Goal: Task Accomplishment & Management: Complete application form

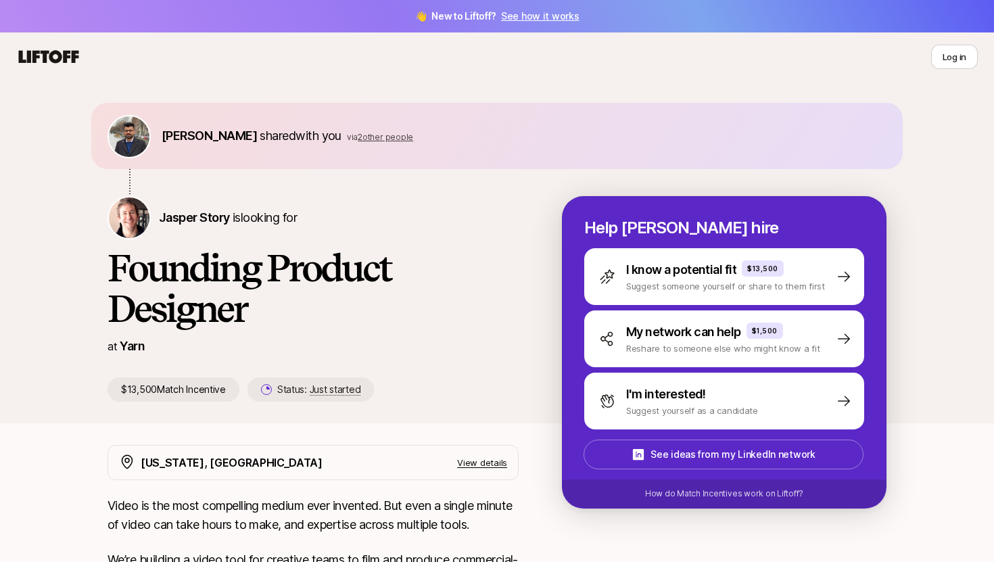
click at [304, 137] on span "with you" at bounding box center [318, 135] width 46 height 14
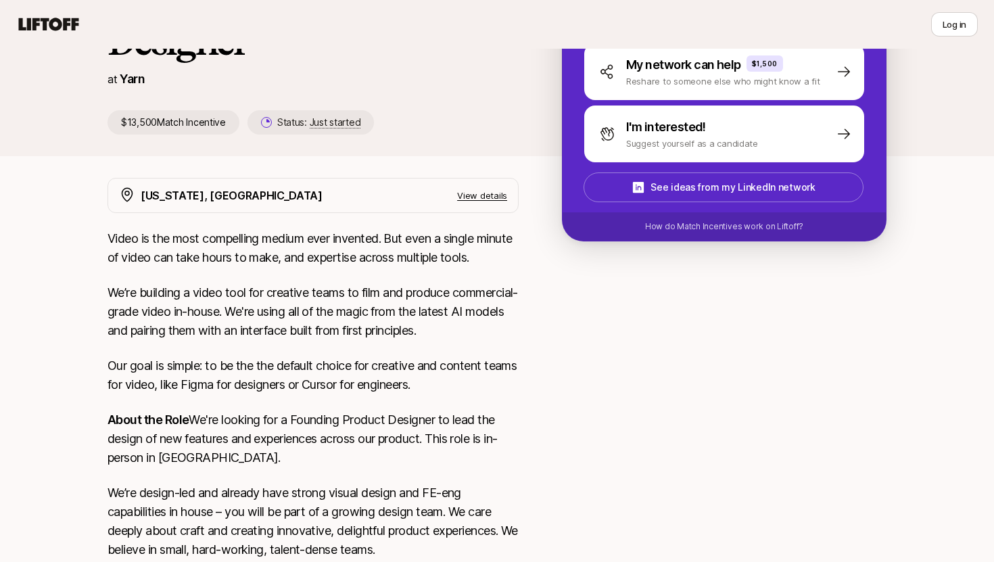
scroll to position [258, 0]
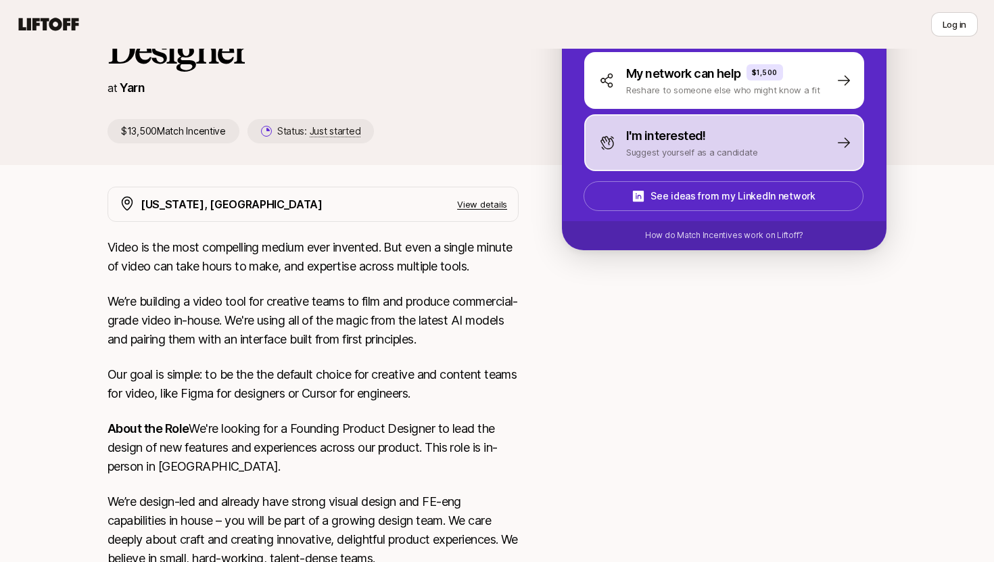
click at [723, 145] on p "Suggest yourself as a candidate" at bounding box center [692, 152] width 132 height 14
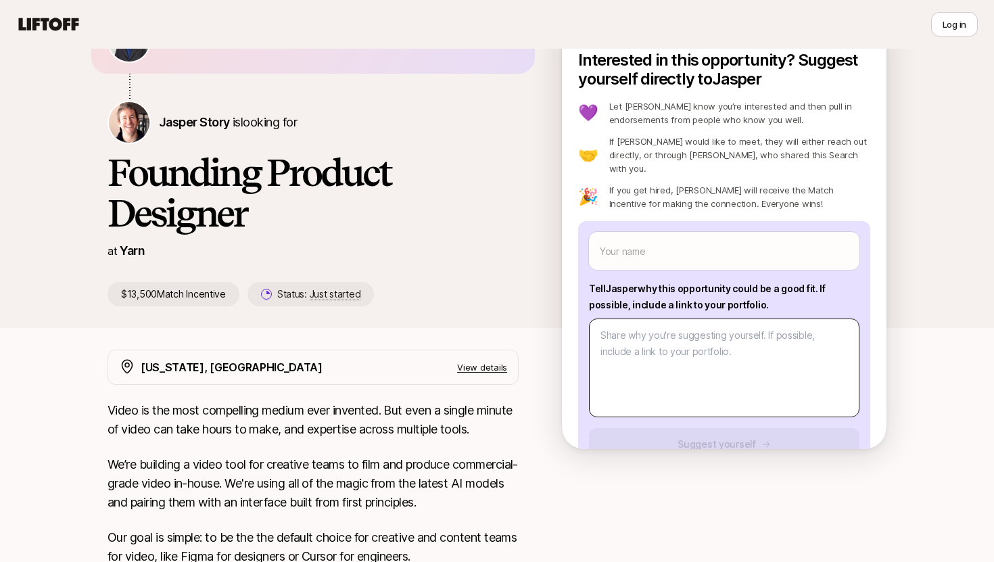
scroll to position [94, 0]
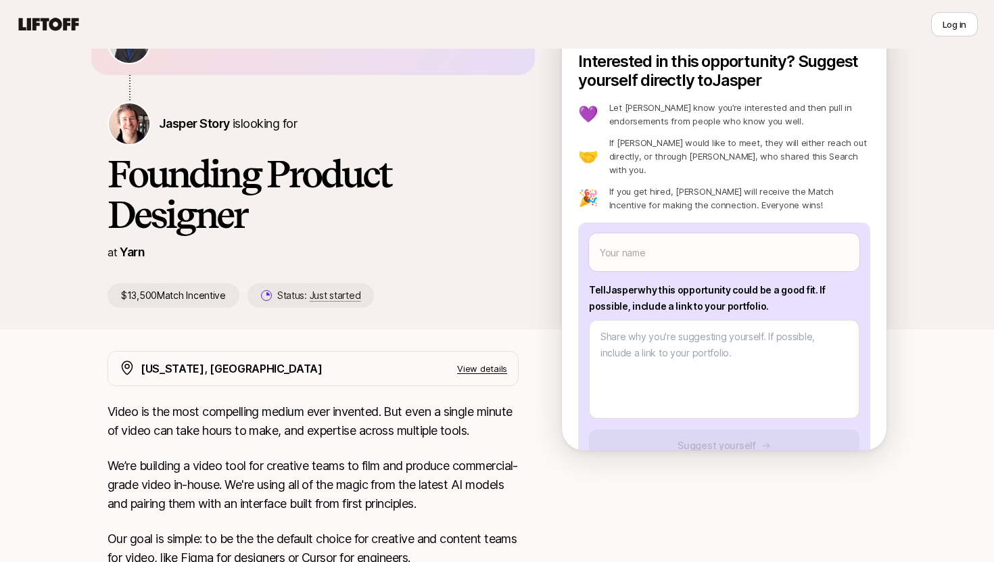
click at [668, 261] on div "Your name Tell [PERSON_NAME] why this opportunity could be a good fit . If poss…" at bounding box center [724, 347] width 292 height 250
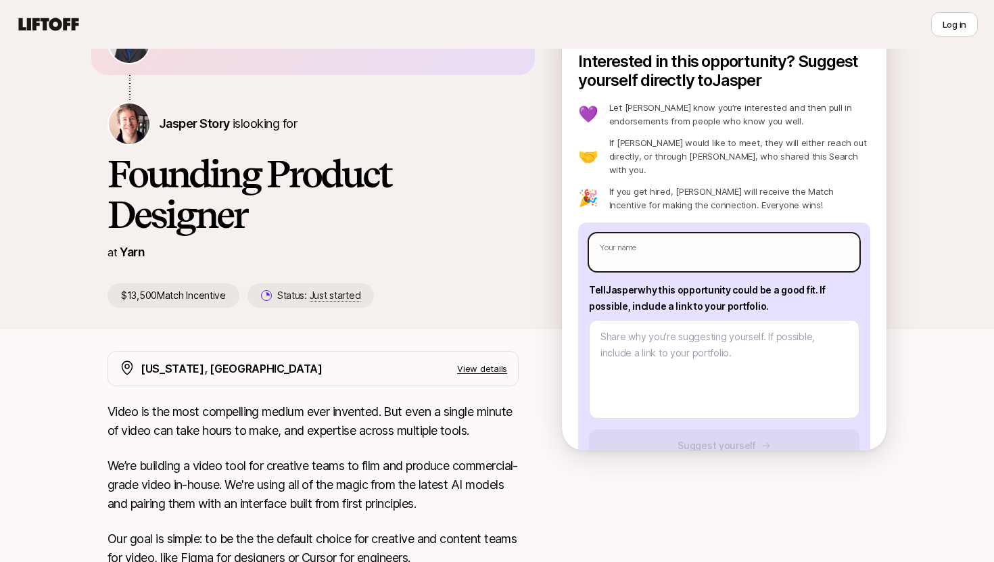
click at [679, 238] on input "text" at bounding box center [724, 252] width 270 height 38
type textarea "x"
type input "E"
type textarea "x"
type input "Es"
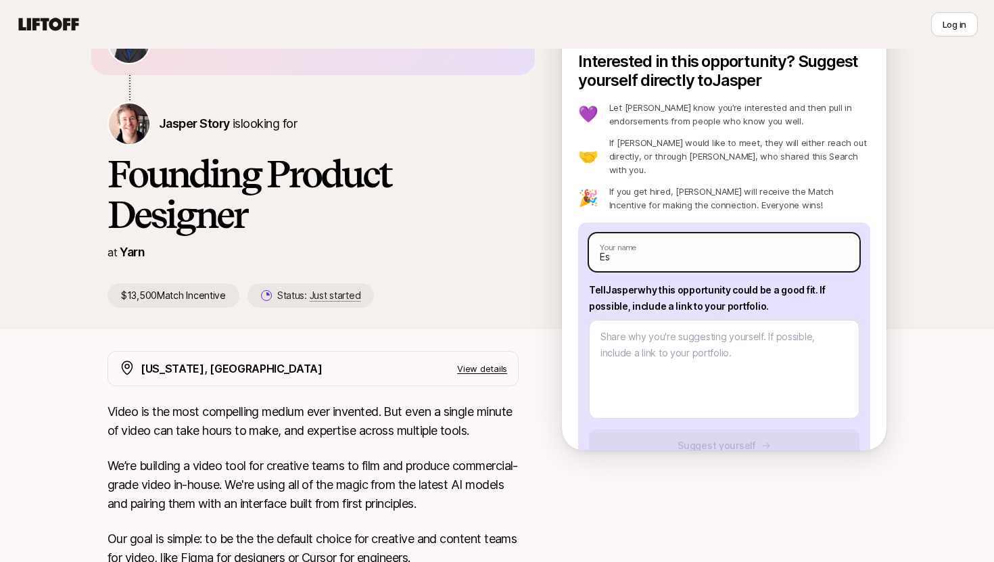
type textarea "x"
type input "Esh"
type textarea "x"
type input "[PERSON_NAME]"
type textarea "x"
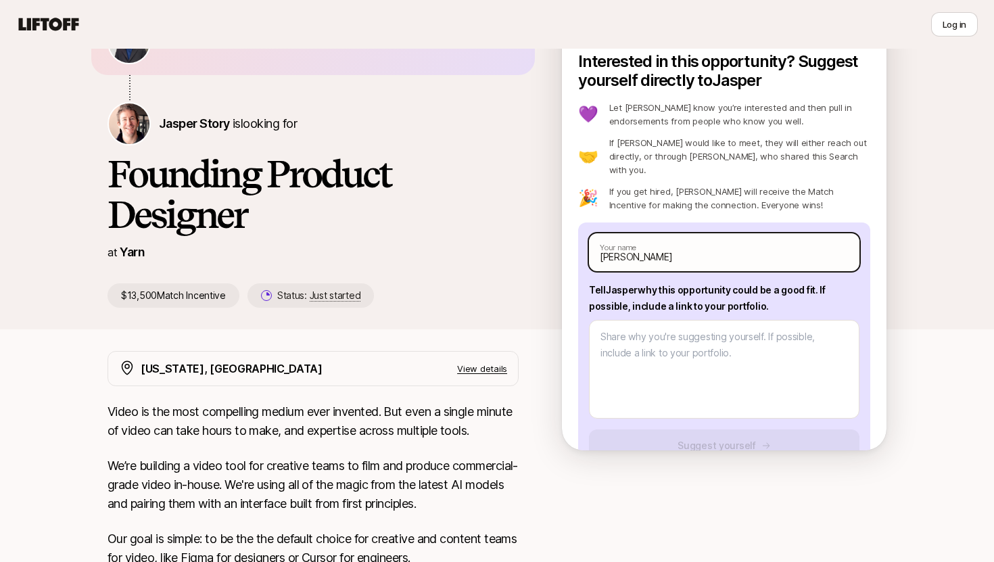
type input "[PERSON_NAME]"
type textarea "x"
type input "[PERSON_NAME]"
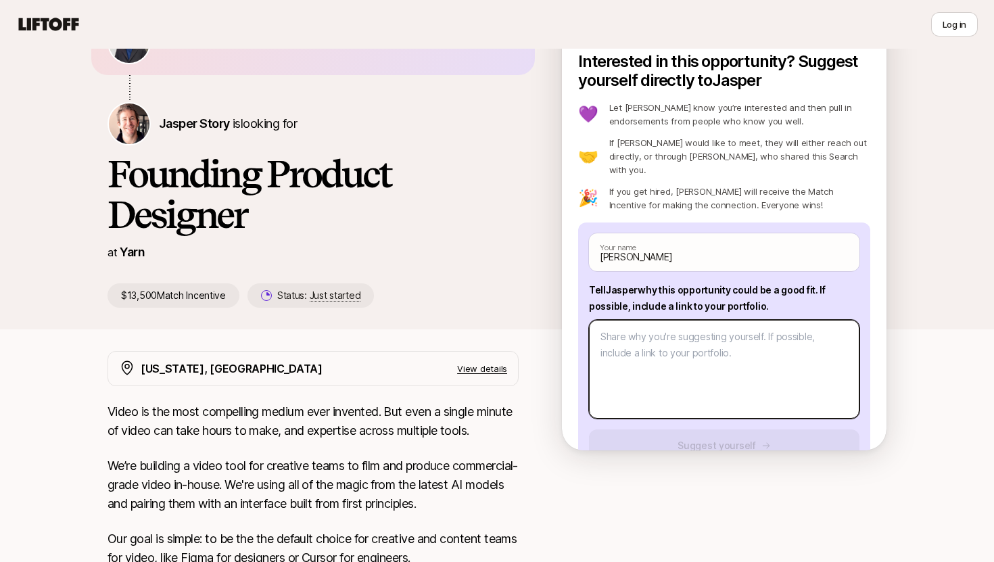
click at [696, 331] on textarea at bounding box center [724, 369] width 270 height 99
type textarea "x"
type textarea "L"
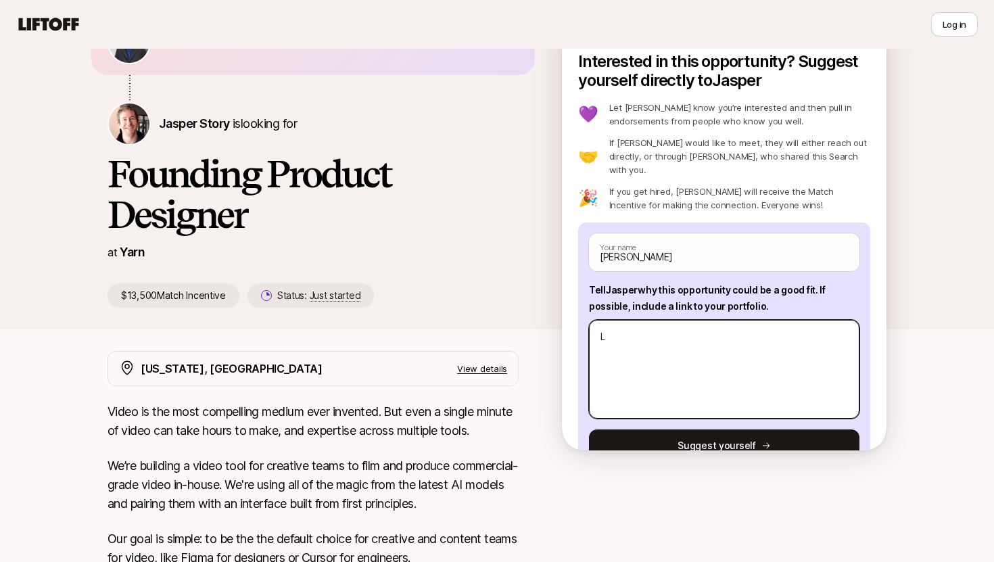
type textarea "x"
type textarea "Li"
type textarea "x"
type textarea "[PERSON_NAME]"
type textarea "x"
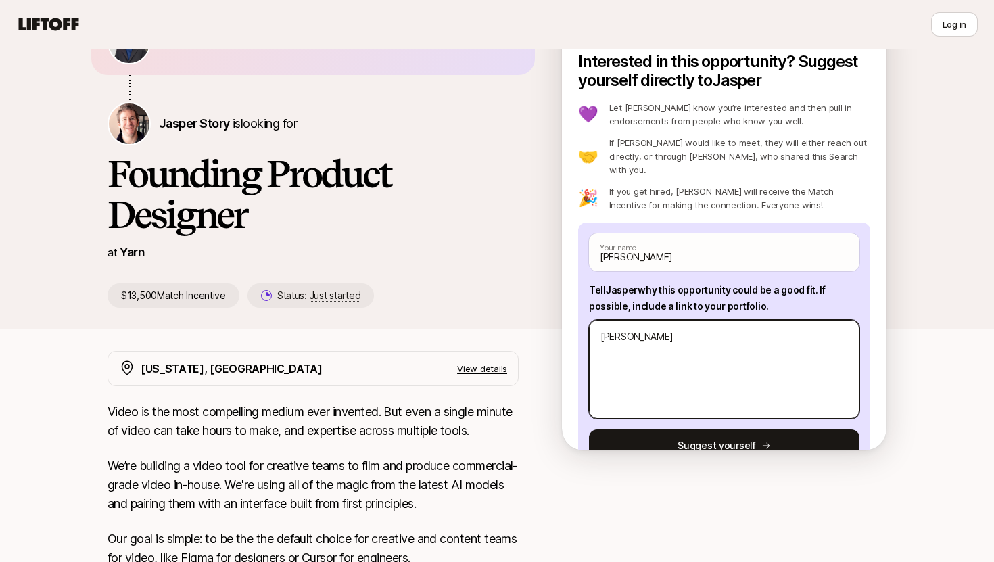
type textarea "Link"
type textarea "x"
type textarea "Link"
type textarea "x"
type textarea "Link to"
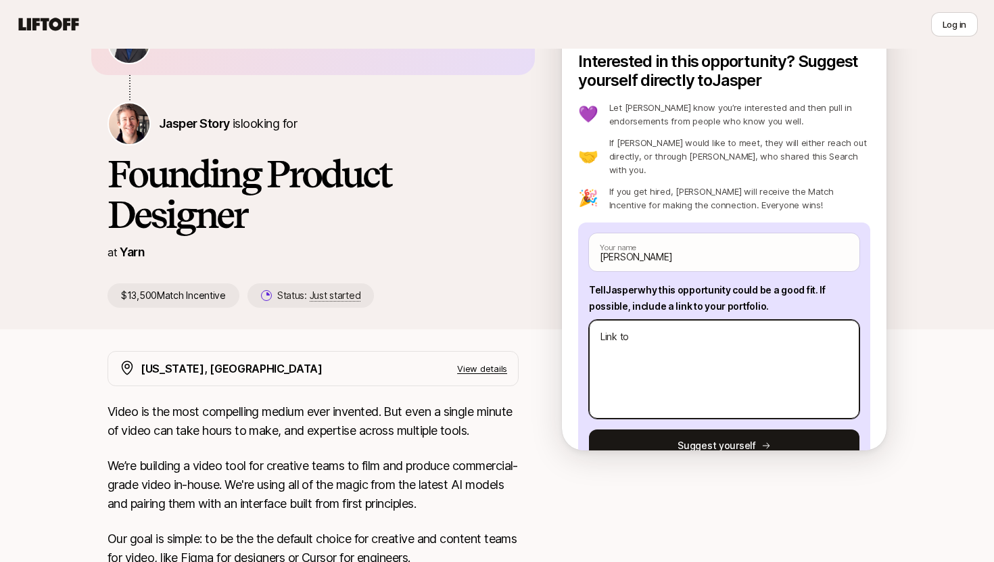
type textarea "x"
type textarea "Link to"
type textarea "x"
type textarea "Link to P"
type textarea "x"
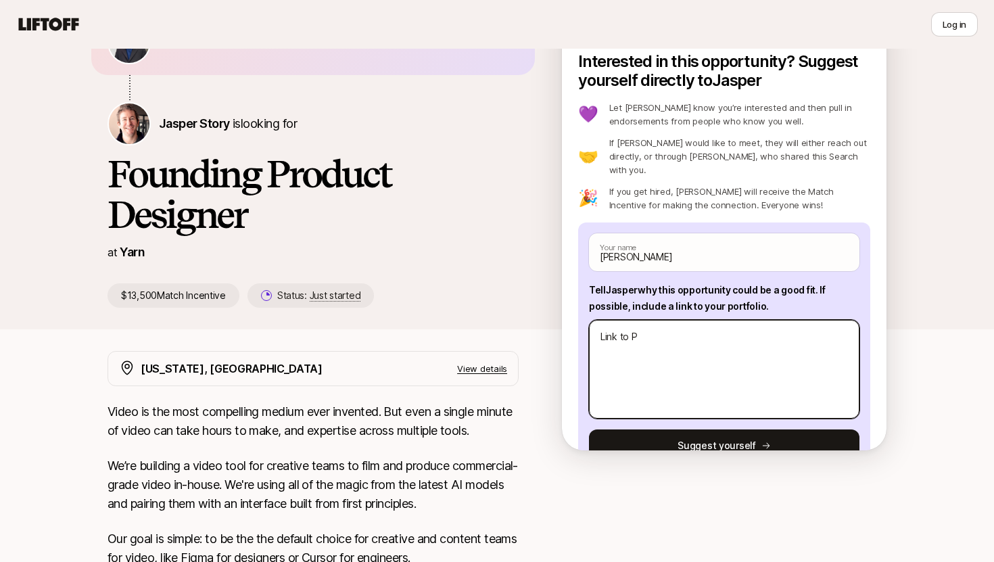
type textarea "Link to Po"
type textarea "x"
type textarea "Link to Por"
type textarea "x"
type textarea "Link to Port"
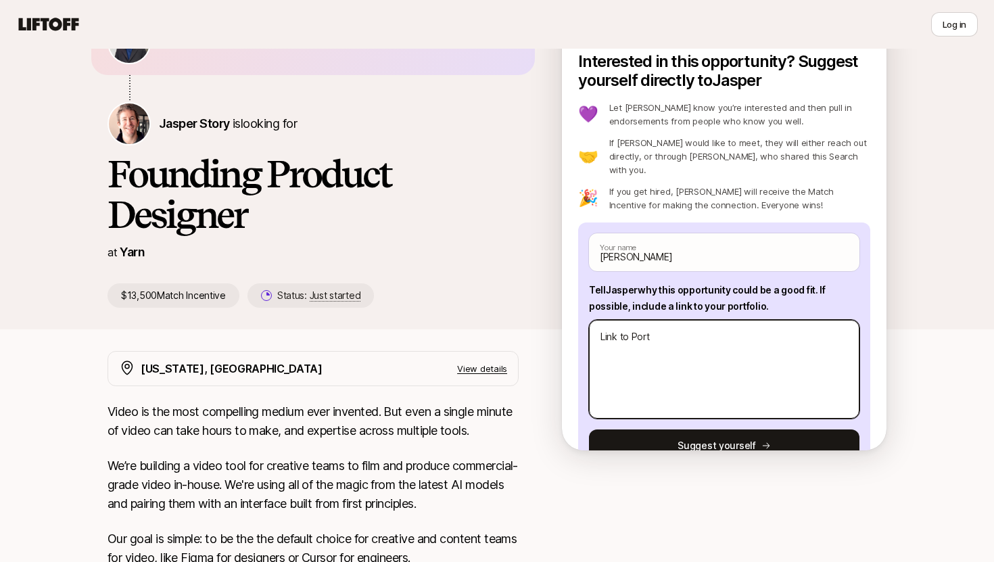
type textarea "x"
type textarea "Link to Portf"
type textarea "x"
type textarea "Link to Portfo"
type textarea "x"
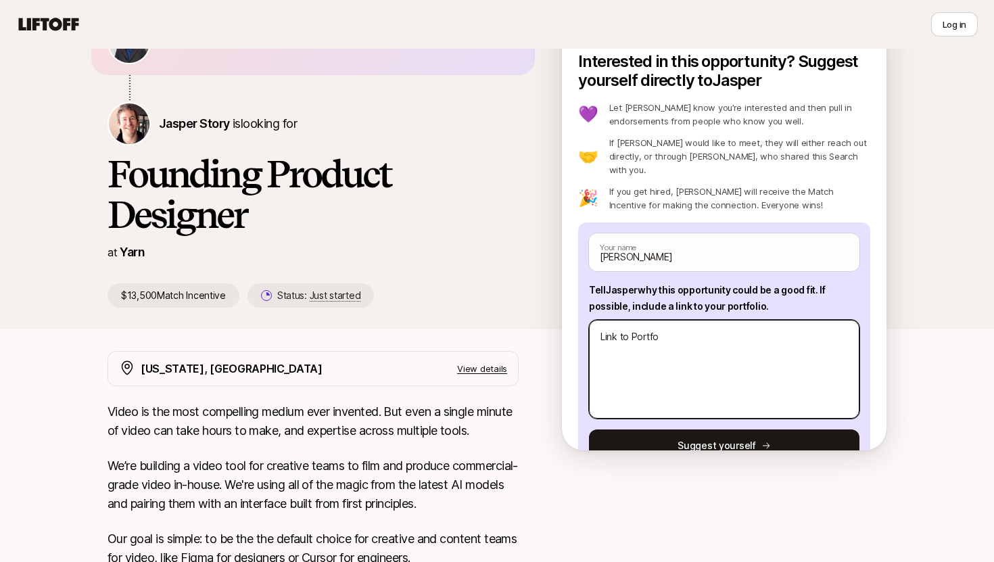
type textarea "Link to Portfol"
type textarea "x"
type textarea "Link to Portfoli"
type textarea "x"
type textarea "Link to Portfolio"
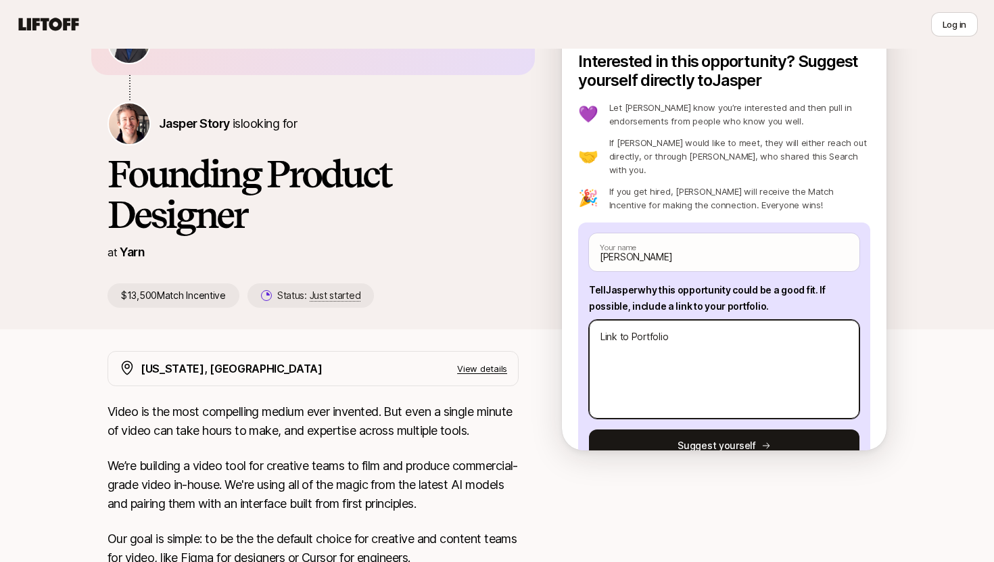
type textarea "x"
type textarea "Link to Portfolio"
type textarea "x"
type textarea "Link to Portfolio -"
type textarea "x"
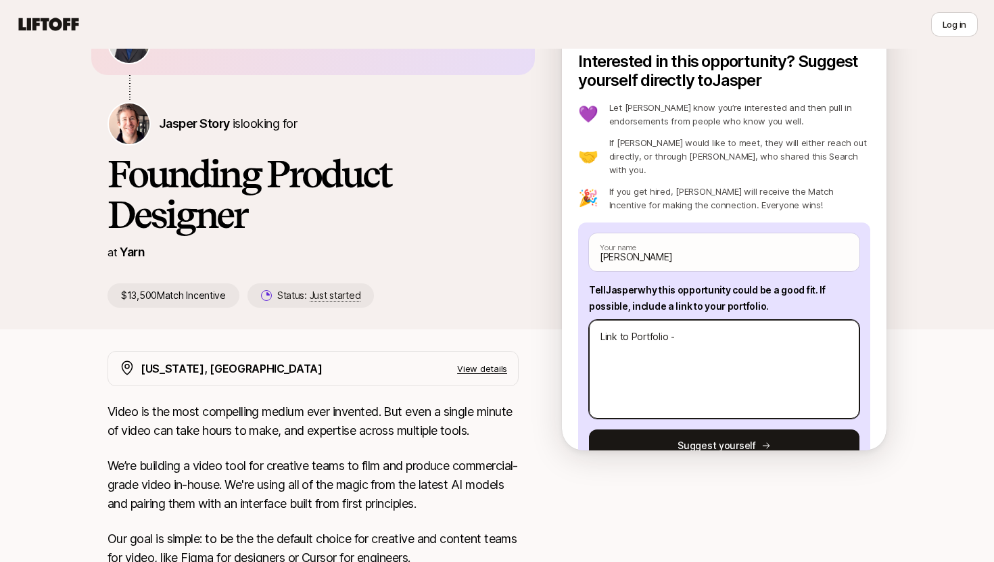
type textarea "Link to Portfolio -"
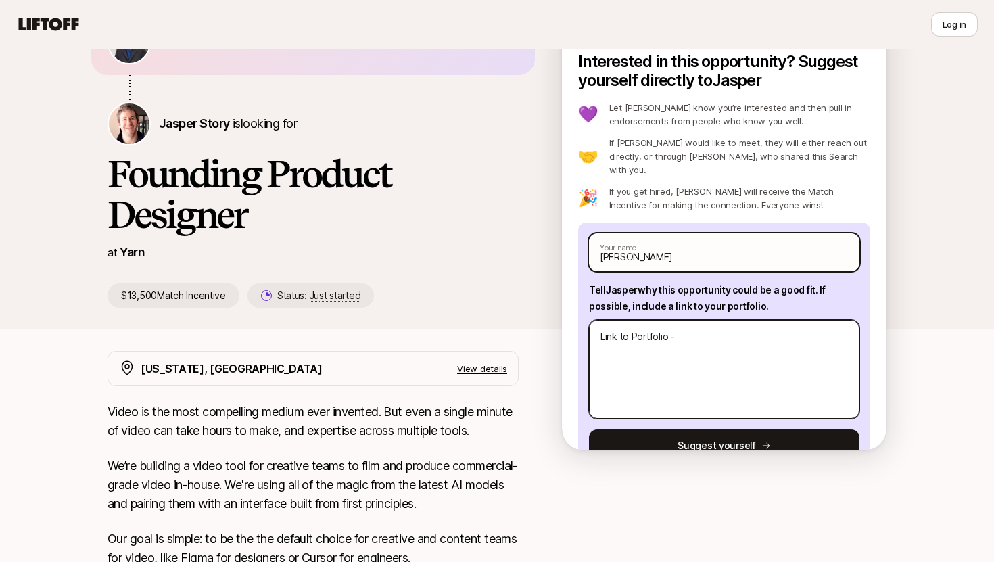
paste textarea "[URL][DOMAIN_NAME]"
type textarea "x"
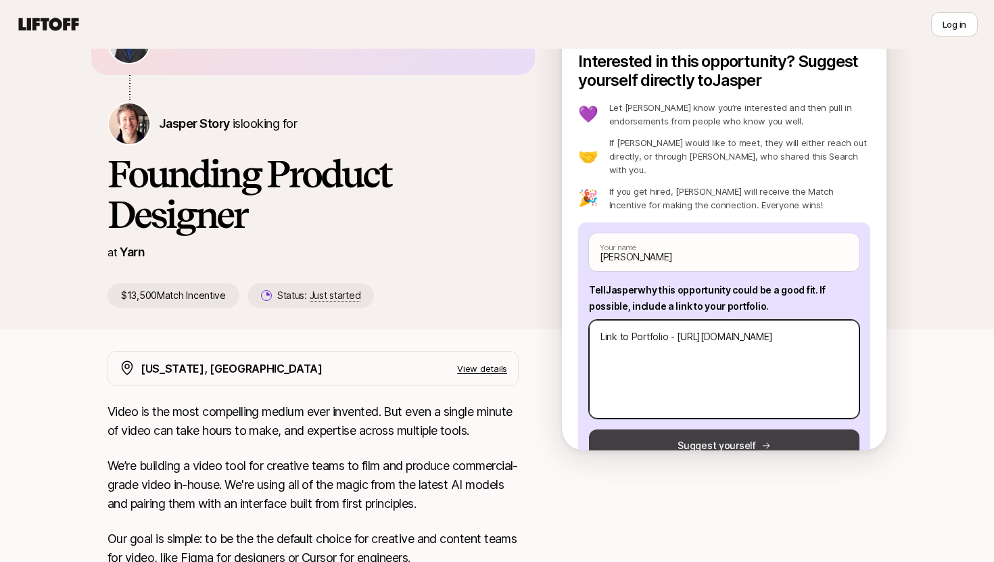
type textarea "Link to Portfolio - [URL][DOMAIN_NAME]"
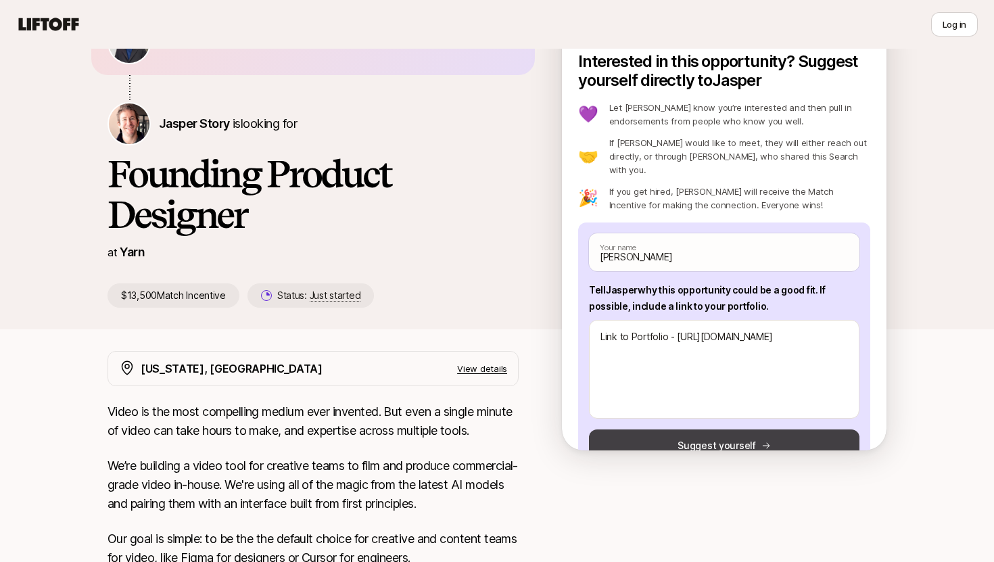
click at [700, 443] on button "Suggest yourself" at bounding box center [724, 445] width 270 height 32
type textarea "x"
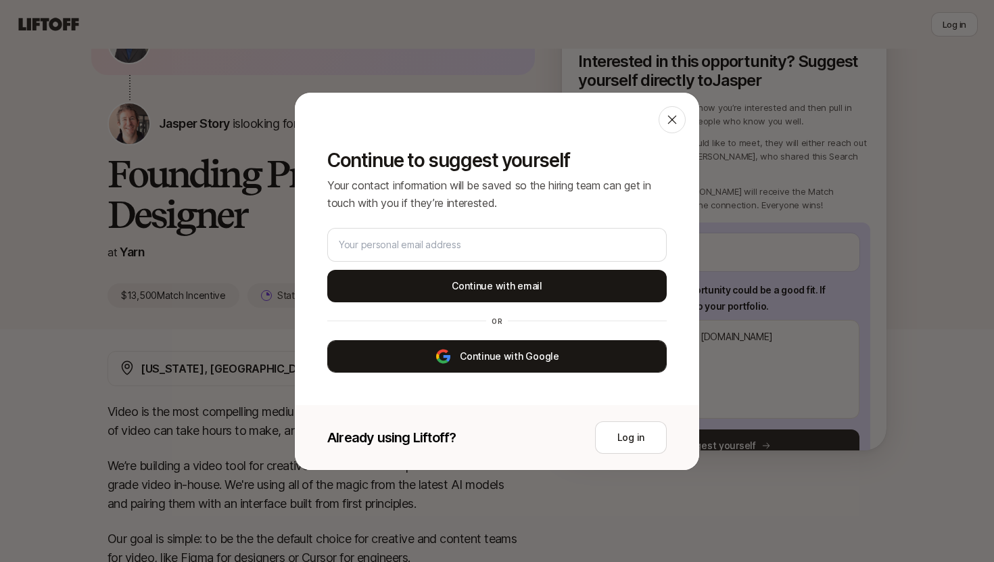
click at [581, 353] on button "Continue with Google" at bounding box center [496, 356] width 339 height 32
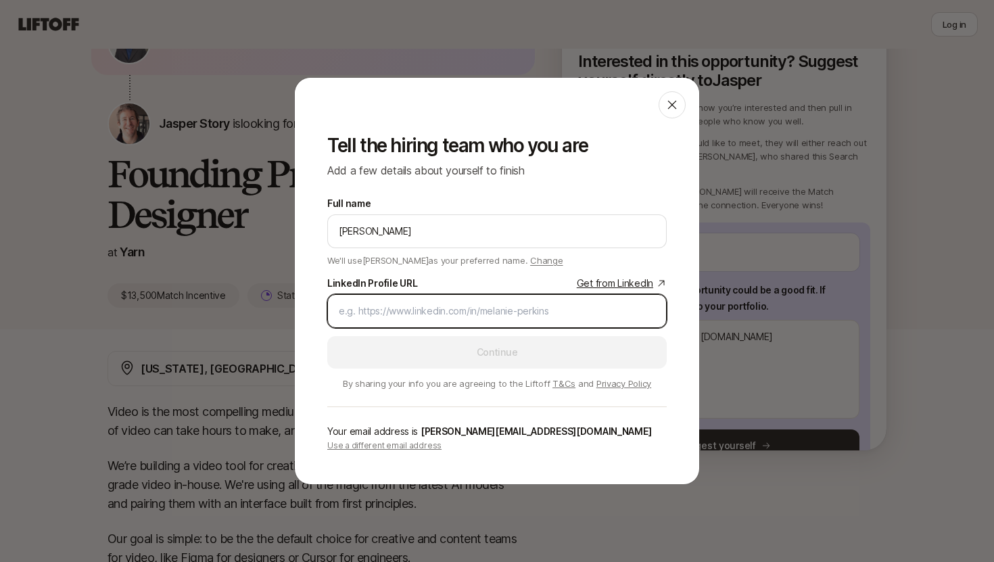
paste input "[URL][DOMAIN_NAME][PERSON_NAME]"
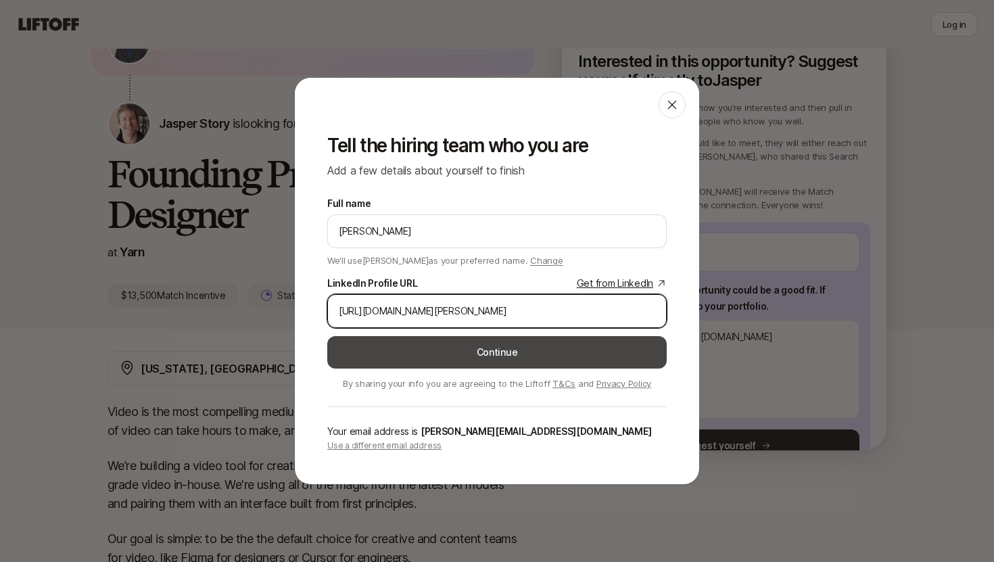
type input "[URL][DOMAIN_NAME][PERSON_NAME]"
click at [435, 347] on button "Continue" at bounding box center [496, 352] width 339 height 32
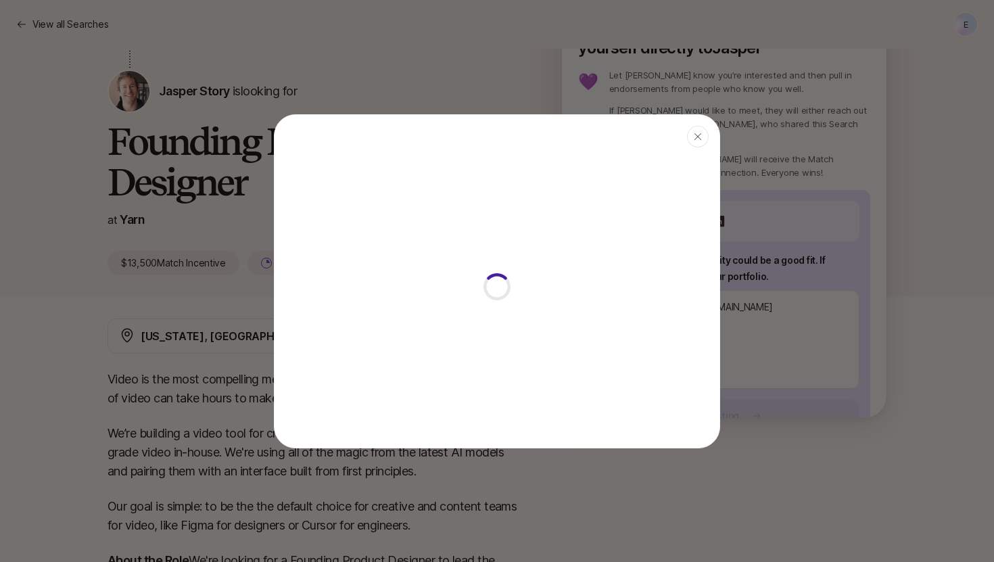
type textarea "x"
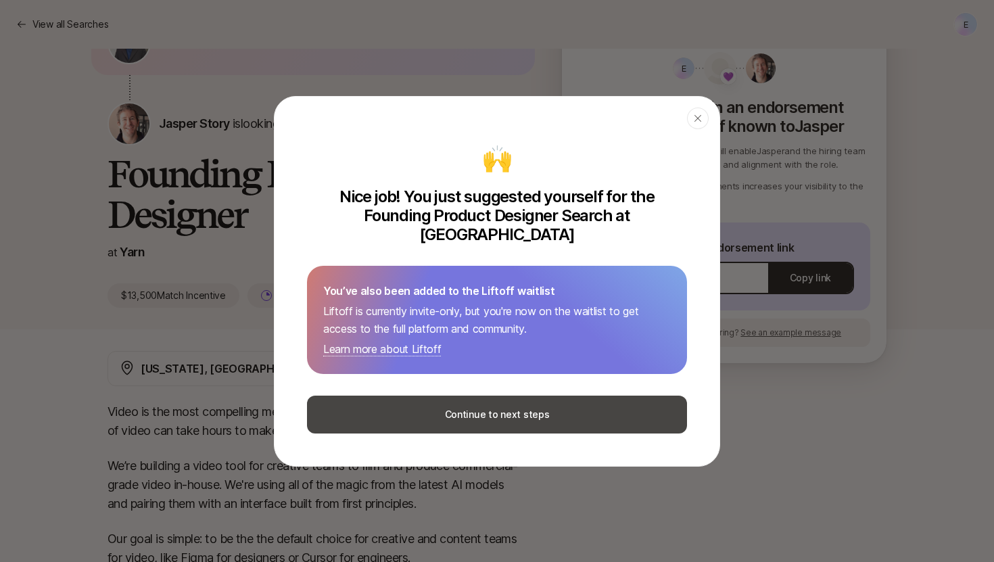
click at [471, 411] on button "Continue to next steps" at bounding box center [497, 414] width 380 height 38
